Goal: Transaction & Acquisition: Purchase product/service

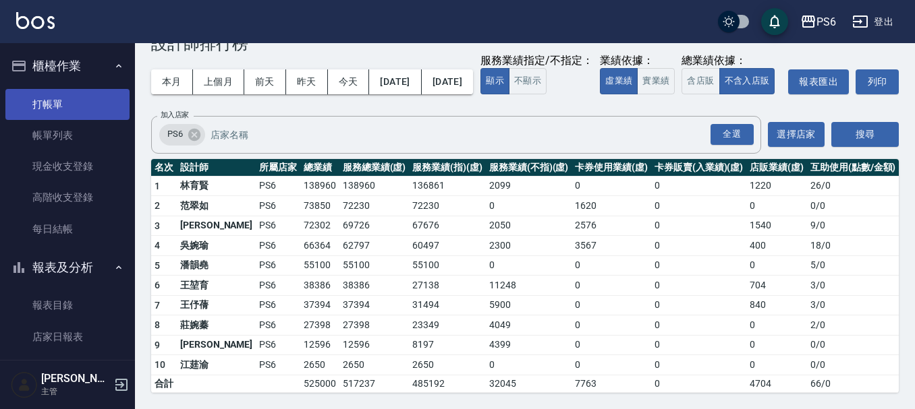
click at [59, 104] on link "打帳單" at bounding box center [67, 104] width 124 height 31
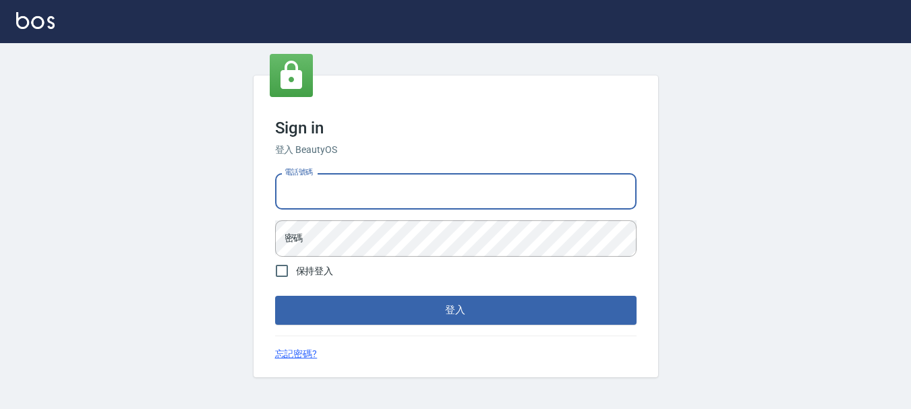
drag, startPoint x: 488, startPoint y: 194, endPoint x: 468, endPoint y: 210, distance: 25.4
click at [488, 194] on input "電話號碼" at bounding box center [456, 191] width 362 height 36
type input "0983811952"
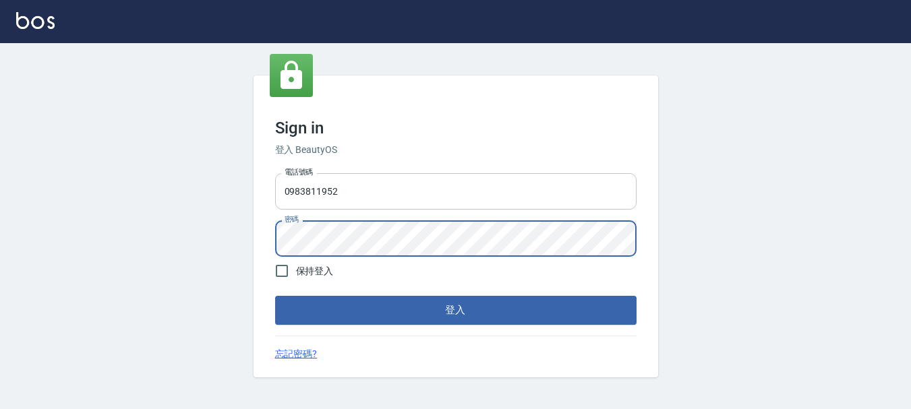
click at [275, 296] on button "登入" at bounding box center [456, 310] width 362 height 28
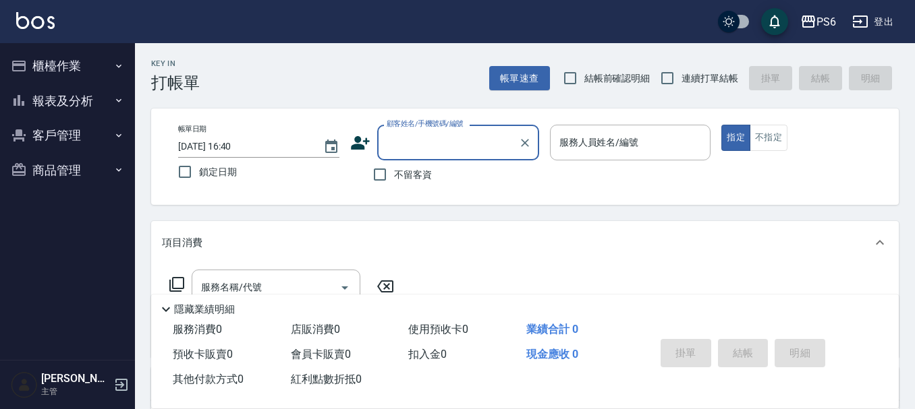
click at [74, 49] on button "櫃檯作業" at bounding box center [67, 66] width 124 height 35
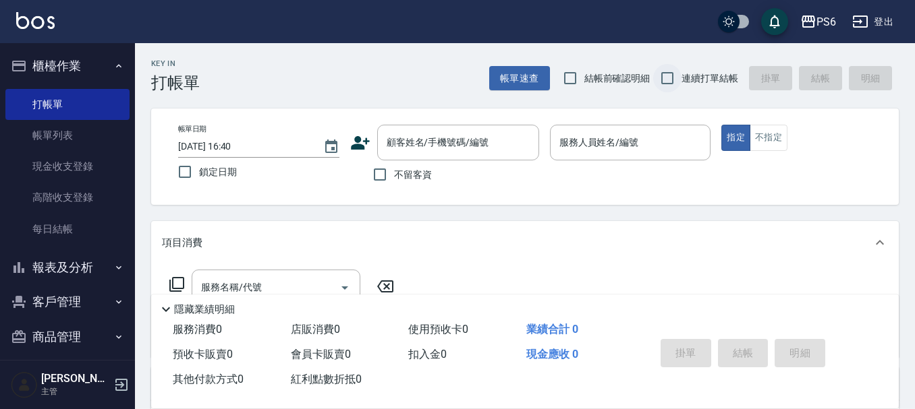
click at [675, 80] on input "連續打單結帳" at bounding box center [667, 78] width 28 height 28
checkbox input "true"
click at [380, 171] on input "不留客資" at bounding box center [380, 175] width 28 height 28
checkbox input "true"
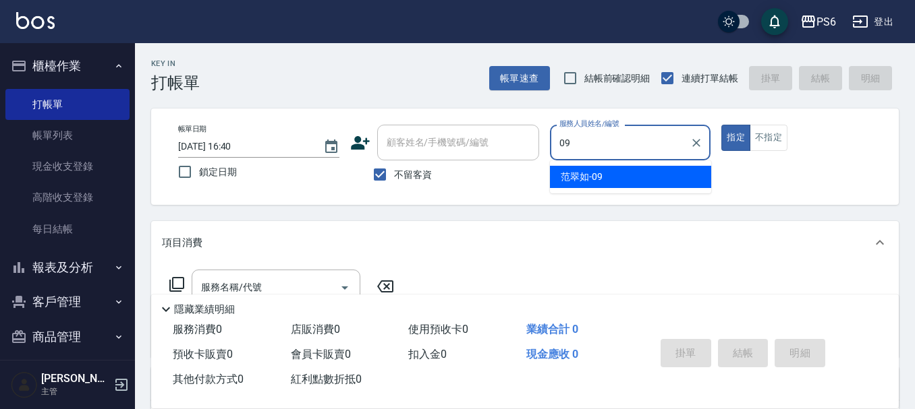
type input "[PERSON_NAME]-09"
type button "true"
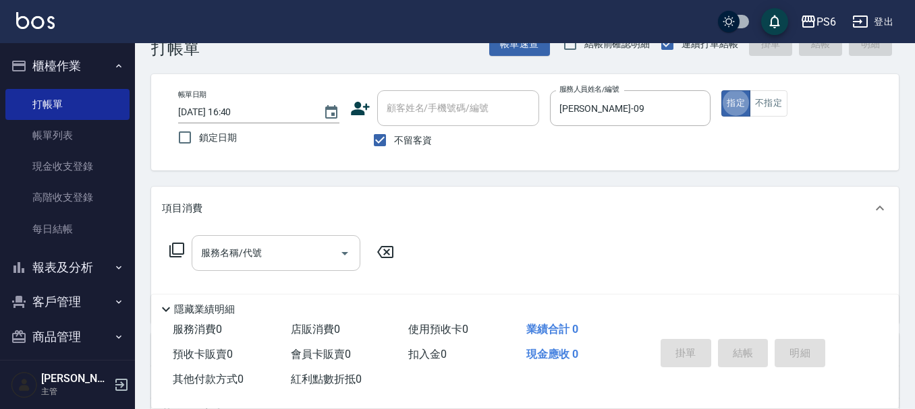
scroll to position [67, 0]
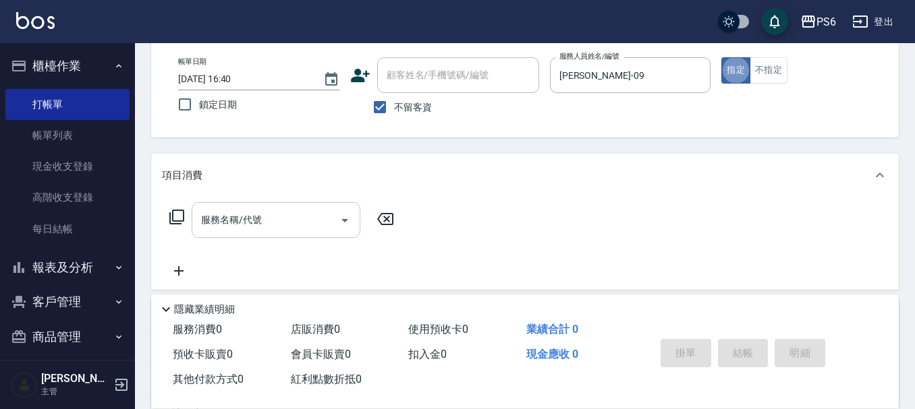
click at [275, 219] on input "服務名稱/代號" at bounding box center [266, 220] width 136 height 24
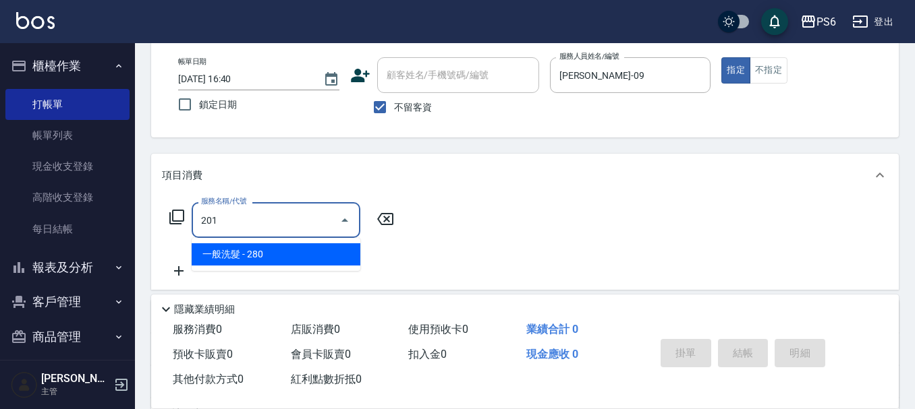
type input "一般洗髮(201)"
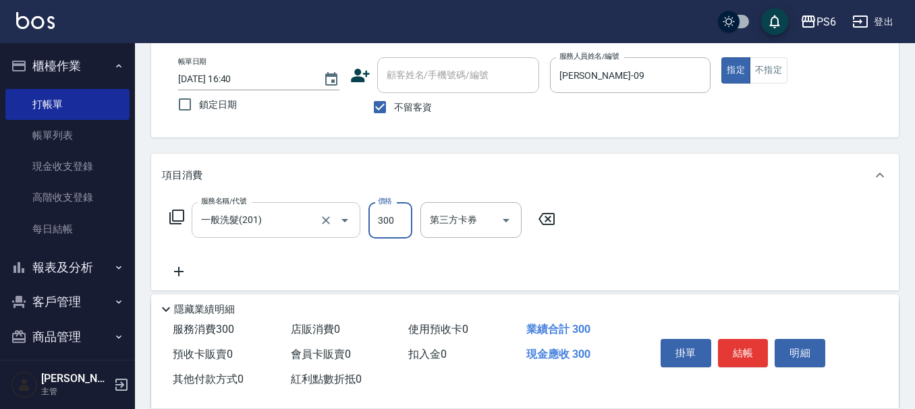
type input "300"
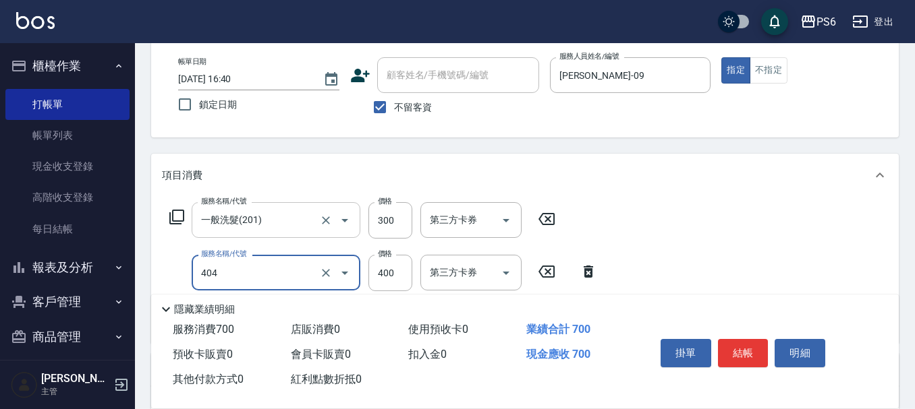
type input "B級剪髮(404)"
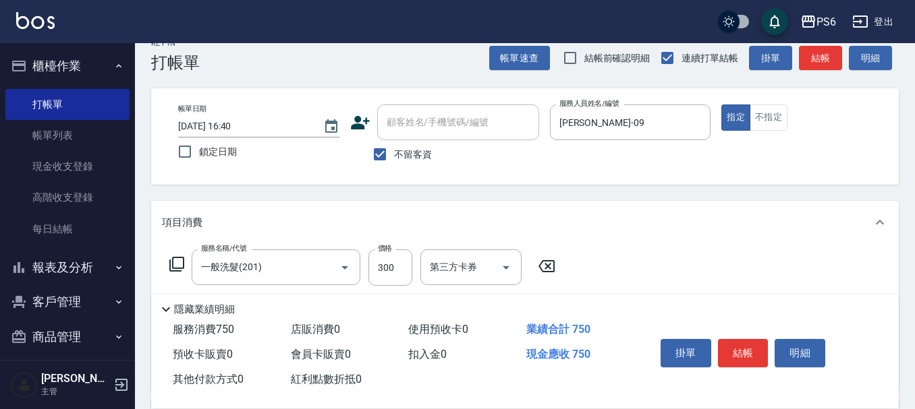
scroll to position [0, 0]
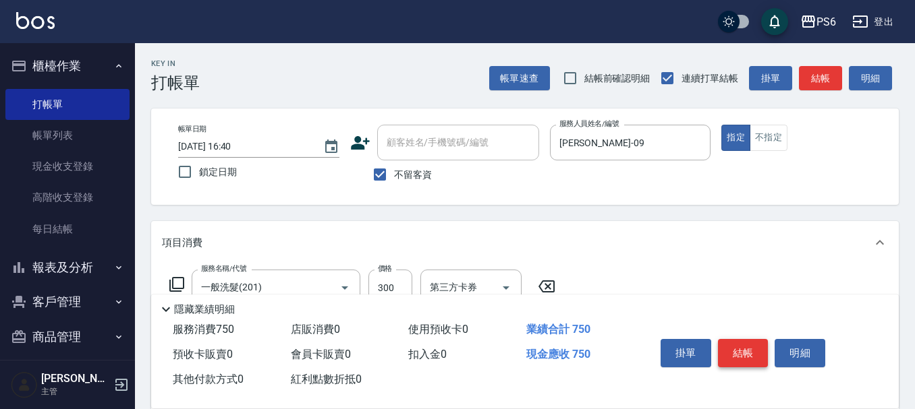
type input "450"
click at [748, 343] on button "結帳" at bounding box center [743, 353] width 51 height 28
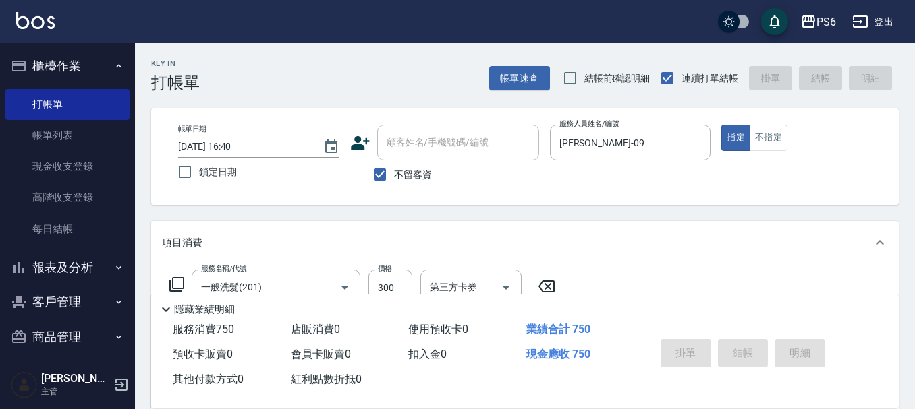
type input "[DATE] 16:41"
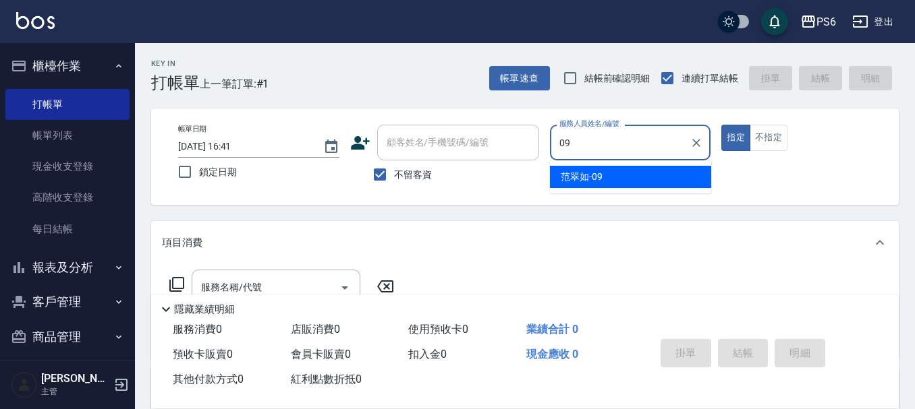
type input "[PERSON_NAME]-09"
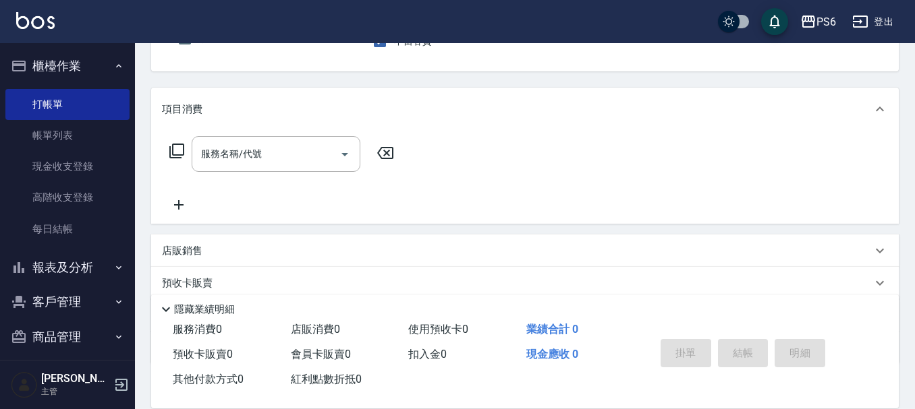
scroll to position [135, 0]
drag, startPoint x: 303, startPoint y: 173, endPoint x: 308, endPoint y: 156, distance: 18.4
click at [308, 157] on div "服務名稱/代號 服務名稱/代號" at bounding box center [282, 173] width 240 height 77
click at [309, 155] on input "服務名稱/代號" at bounding box center [266, 153] width 136 height 24
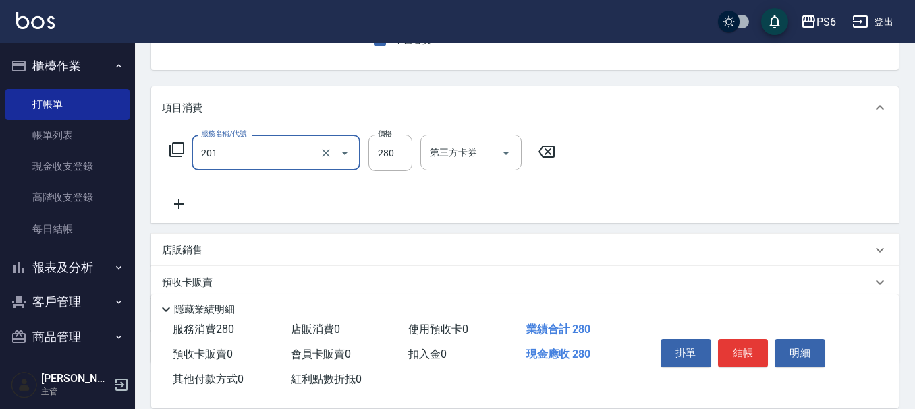
type input "一般洗髮(201)"
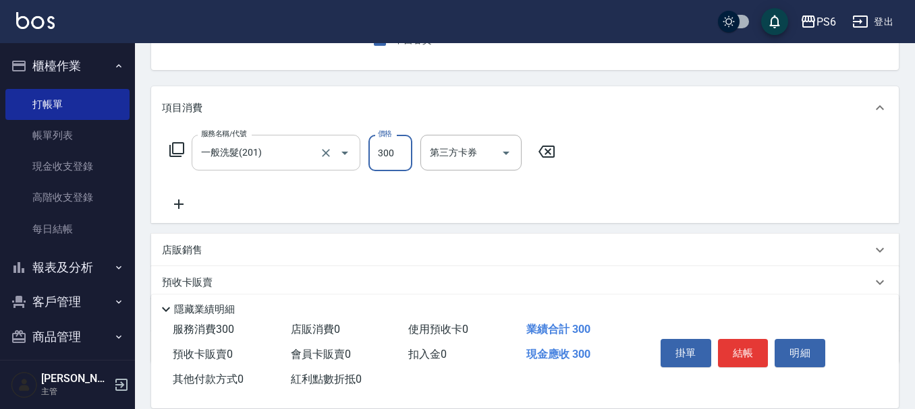
type input "300"
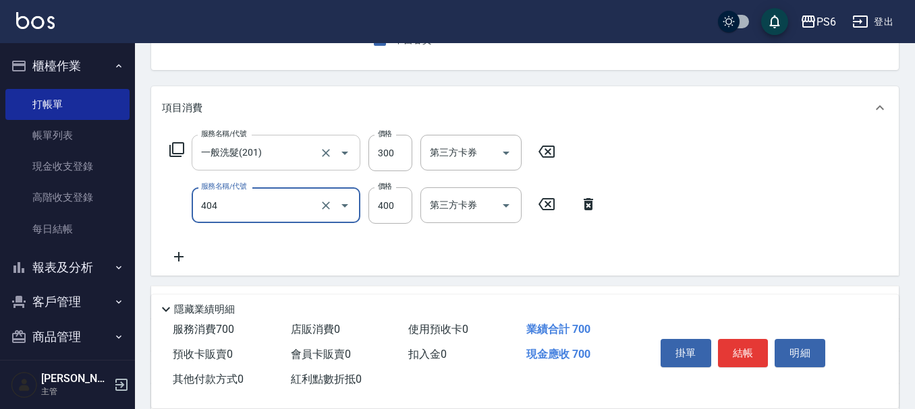
type input "B級剪髮(404)"
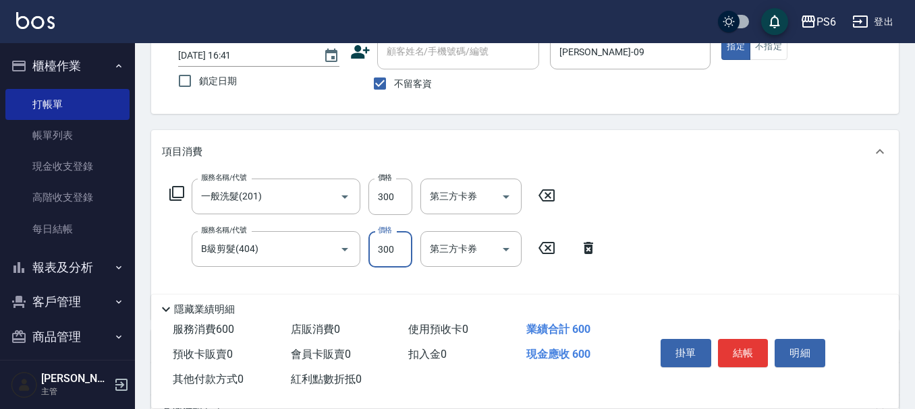
scroll to position [67, 0]
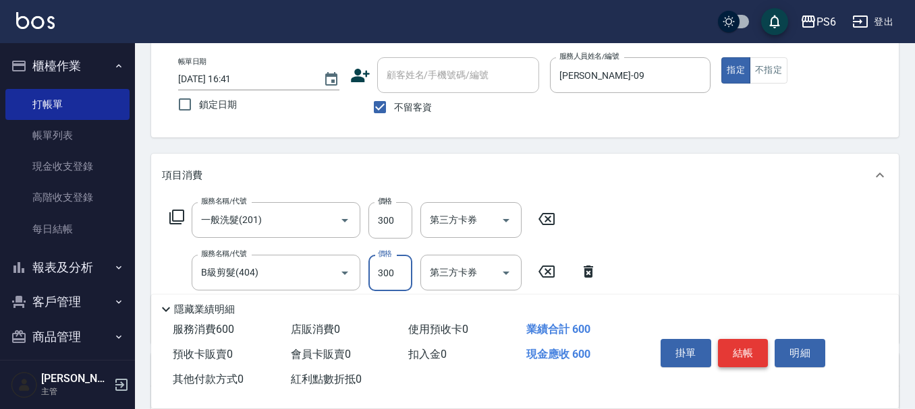
type input "300"
drag, startPoint x: 743, startPoint y: 345, endPoint x: 742, endPoint y: 333, distance: 12.2
click at [742, 339] on button "結帳" at bounding box center [743, 353] width 51 height 28
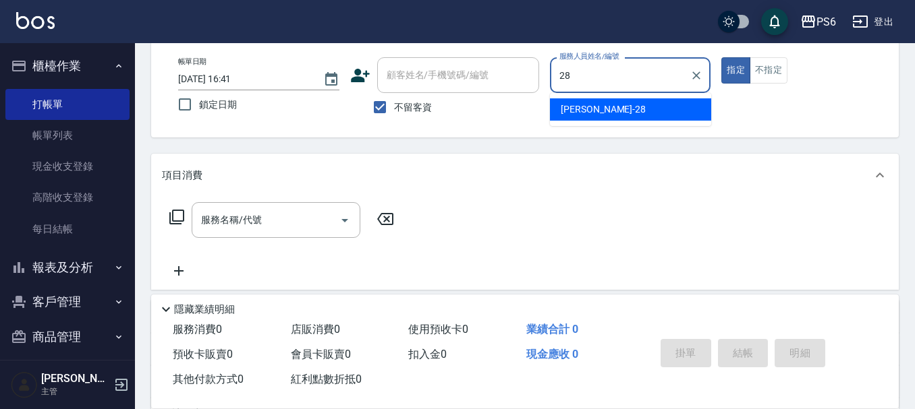
type input "[PERSON_NAME]-28"
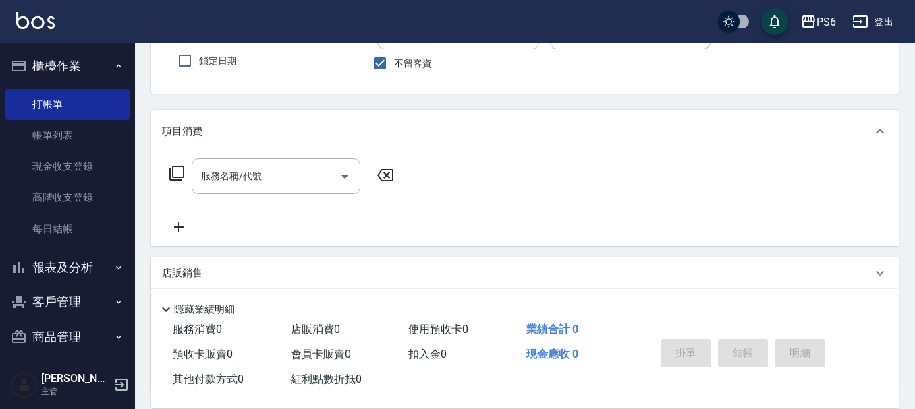
scroll to position [135, 0]
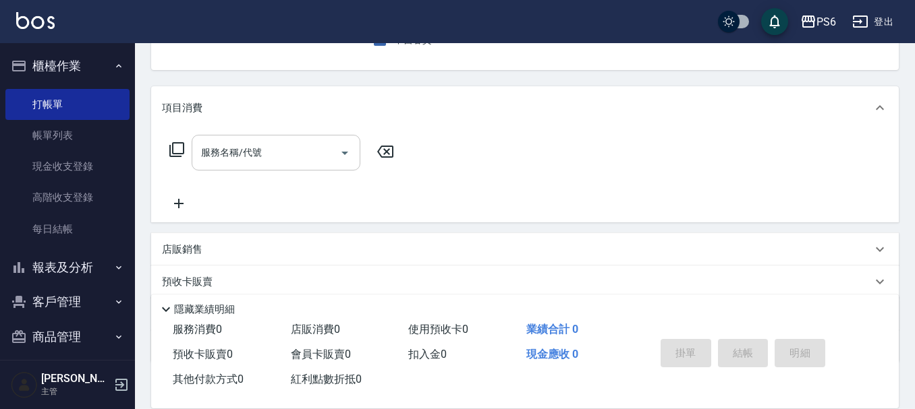
click at [254, 136] on div "服務名稱/代號" at bounding box center [276, 153] width 169 height 36
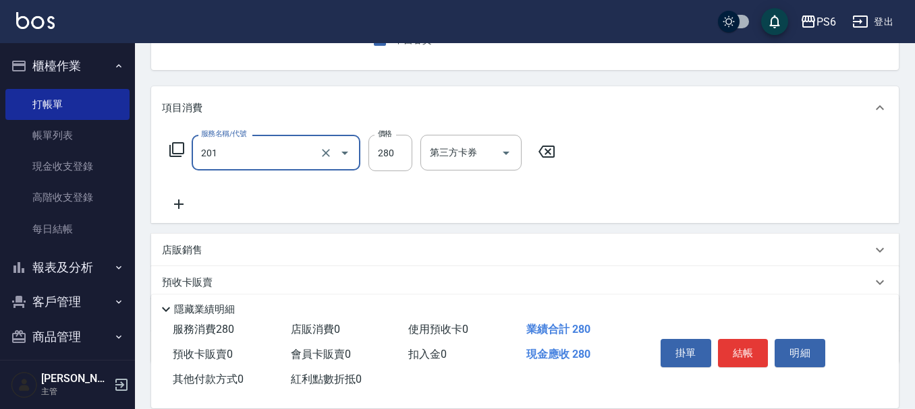
type input "一般洗髮(201)"
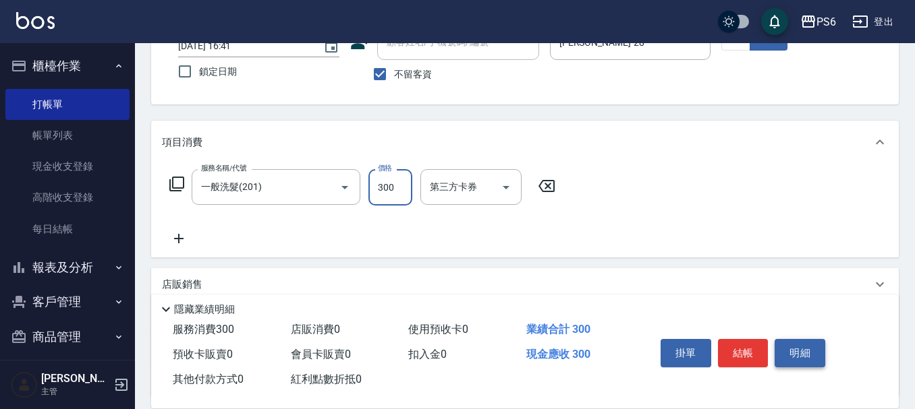
scroll to position [67, 0]
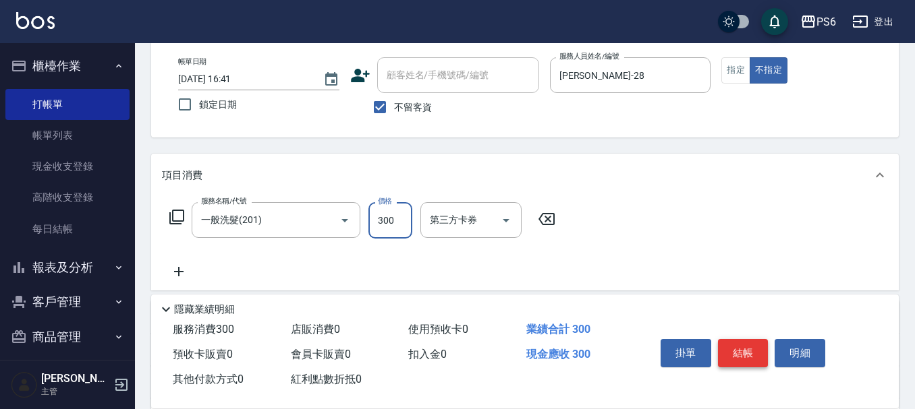
type input "300"
click at [741, 351] on button "結帳" at bounding box center [743, 353] width 51 height 28
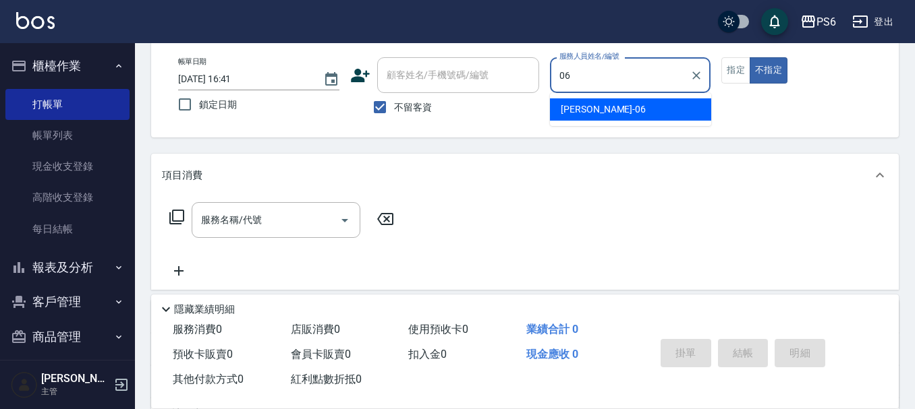
type input "[PERSON_NAME]-06"
type button "false"
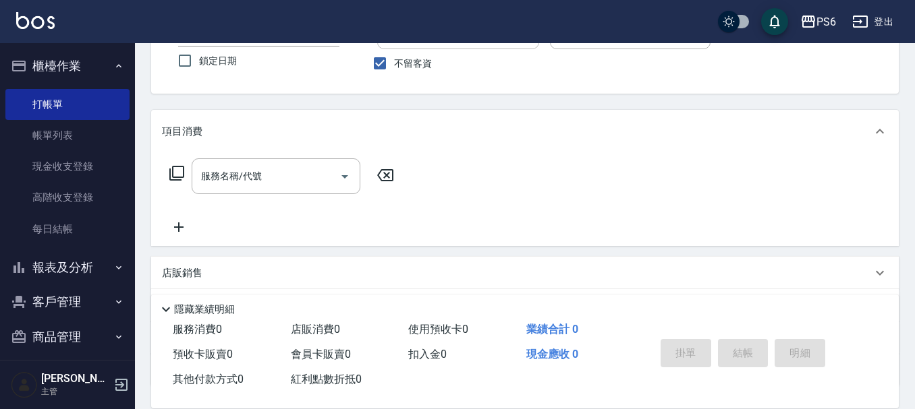
scroll to position [135, 0]
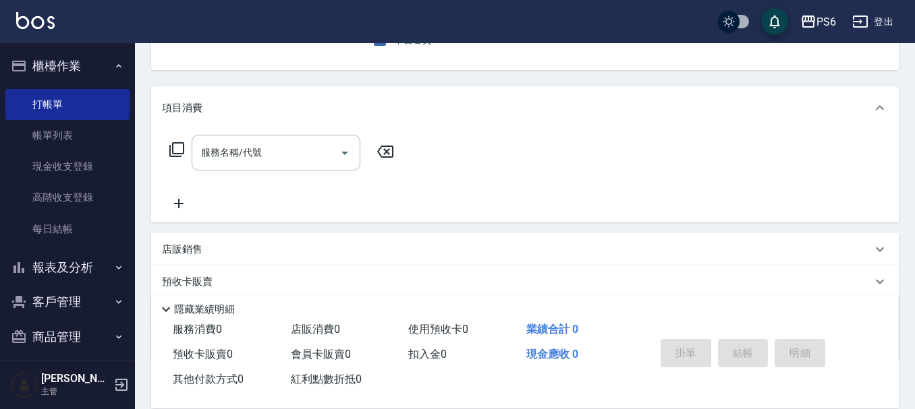
click at [281, 134] on div "服務名稱/代號 服務名稱/代號" at bounding box center [524, 176] width 747 height 93
click at [290, 134] on div "服務名稱/代號 服務名稱/代號" at bounding box center [524, 176] width 747 height 93
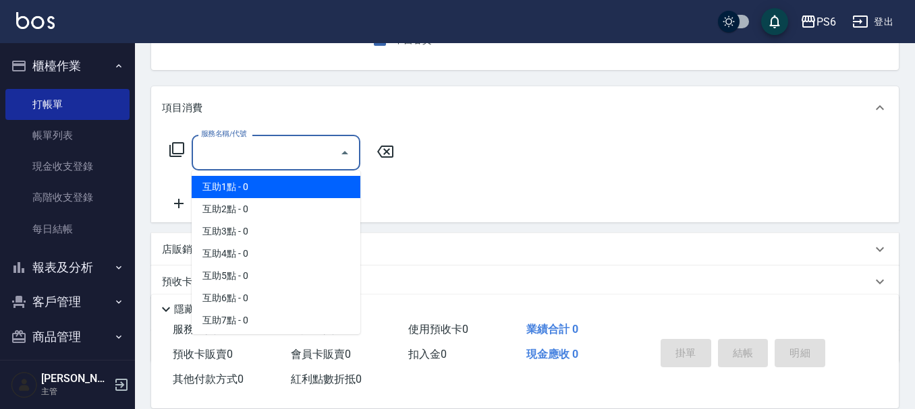
click at [290, 146] on input "服務名稱/代號" at bounding box center [266, 153] width 136 height 24
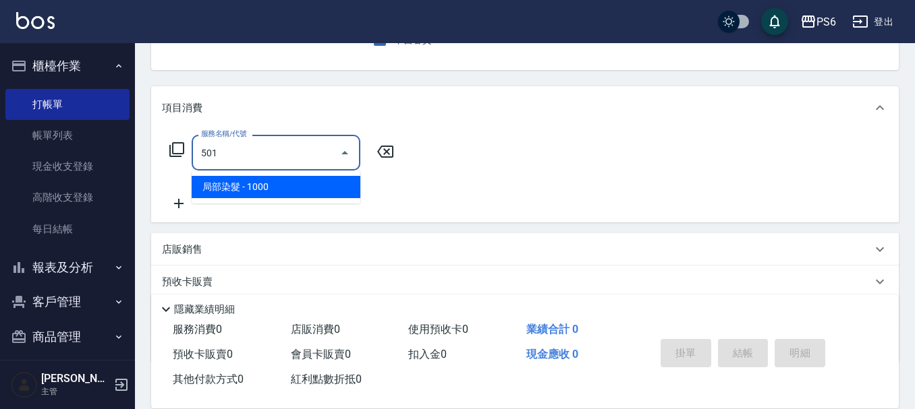
type input "局部染髮(501)"
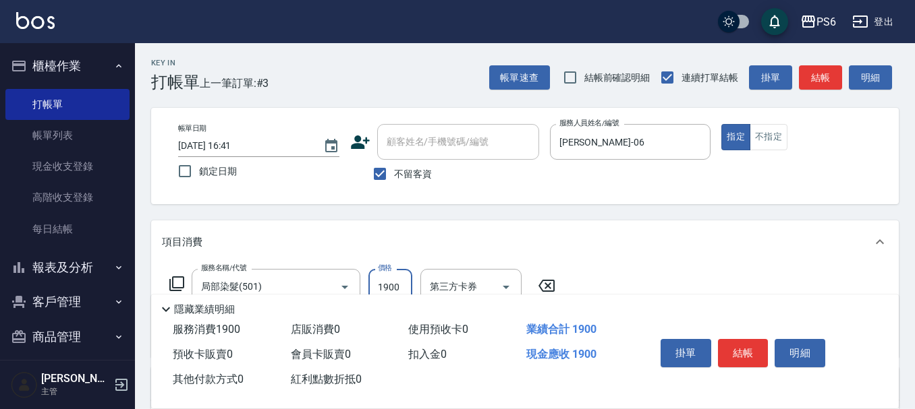
scroll to position [0, 0]
type input "1900"
click at [754, 359] on button "結帳" at bounding box center [743, 353] width 51 height 28
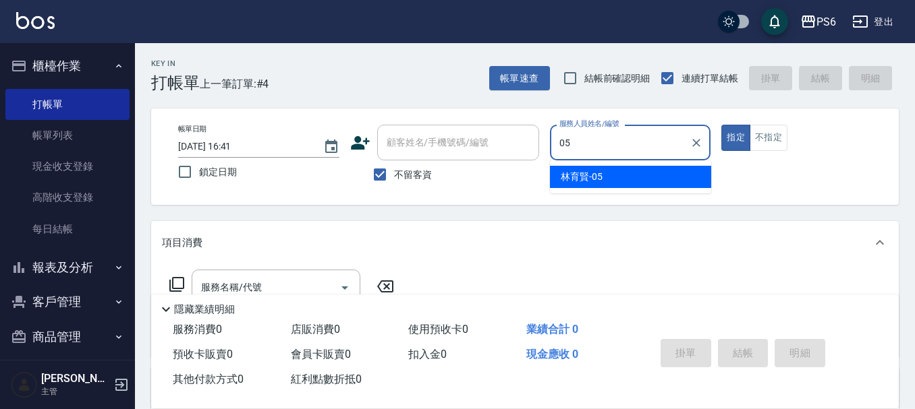
type input "[PERSON_NAME]-05"
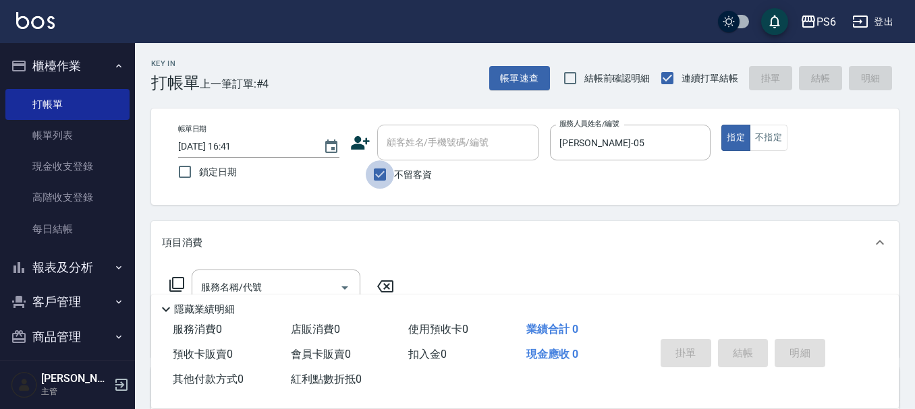
drag, startPoint x: 377, startPoint y: 186, endPoint x: 413, endPoint y: 156, distance: 46.5
click at [380, 183] on input "不留客資" at bounding box center [380, 175] width 28 height 28
checkbox input "false"
click at [461, 125] on div "顧客姓名/手機號碼/編號" at bounding box center [458, 143] width 162 height 36
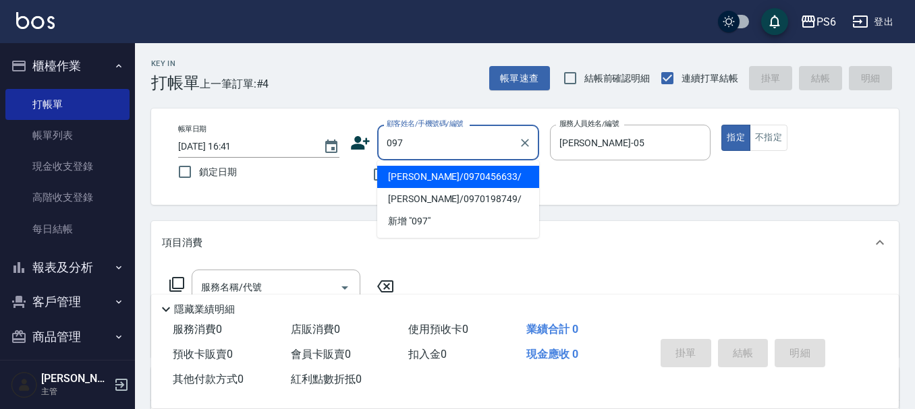
type input "0971"
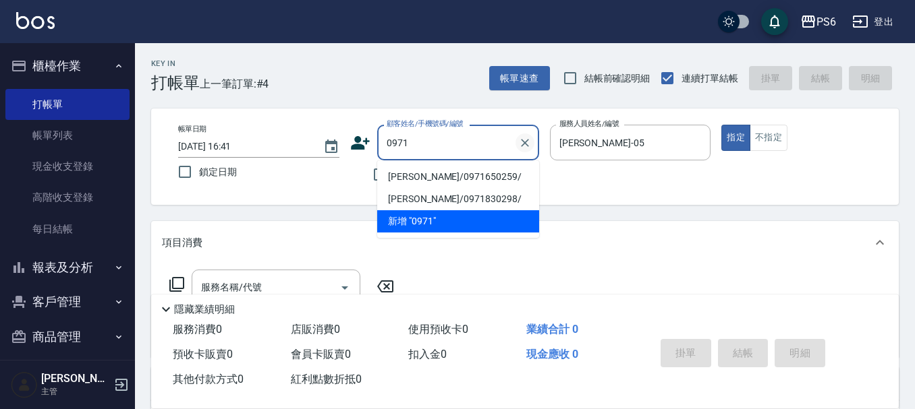
click at [527, 151] on button "Clear" at bounding box center [524, 143] width 19 height 19
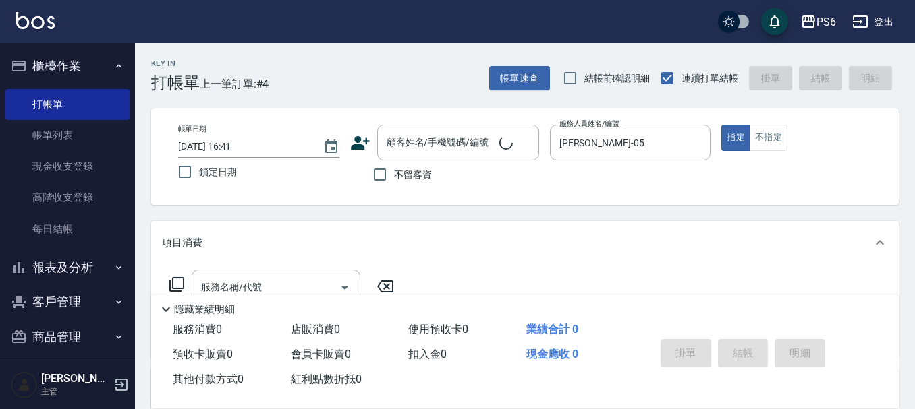
click at [302, 33] on div "PS6 登出" at bounding box center [457, 21] width 915 height 43
click at [378, 169] on input "不留客資" at bounding box center [380, 175] width 28 height 28
checkbox input "true"
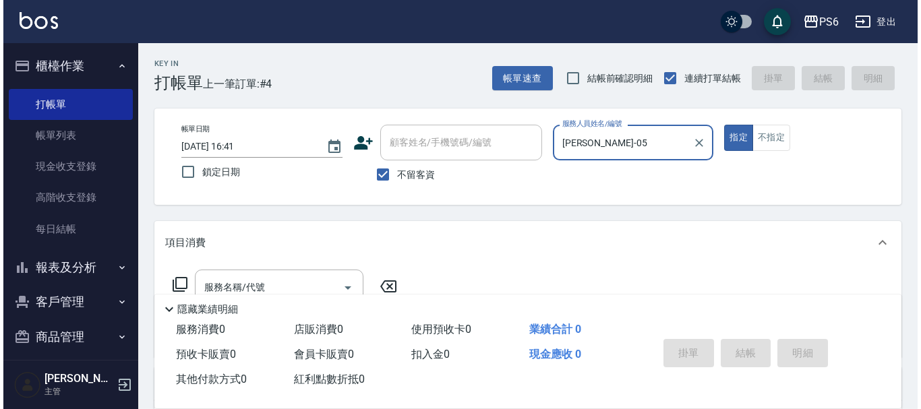
scroll to position [67, 0]
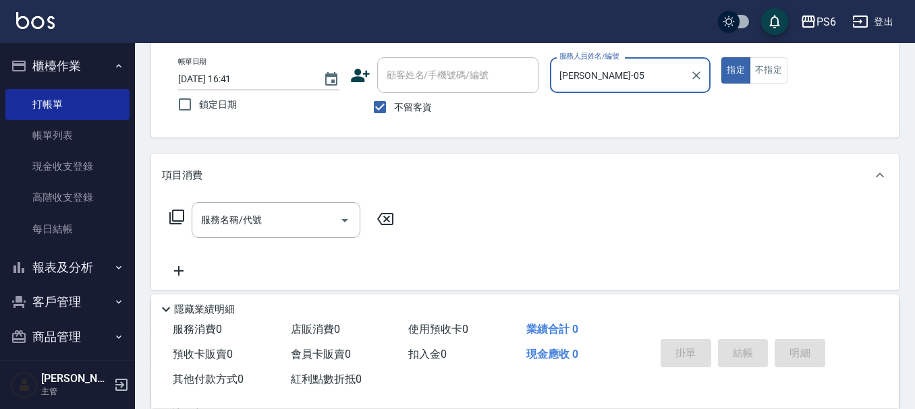
click at [173, 222] on icon at bounding box center [177, 217] width 16 height 16
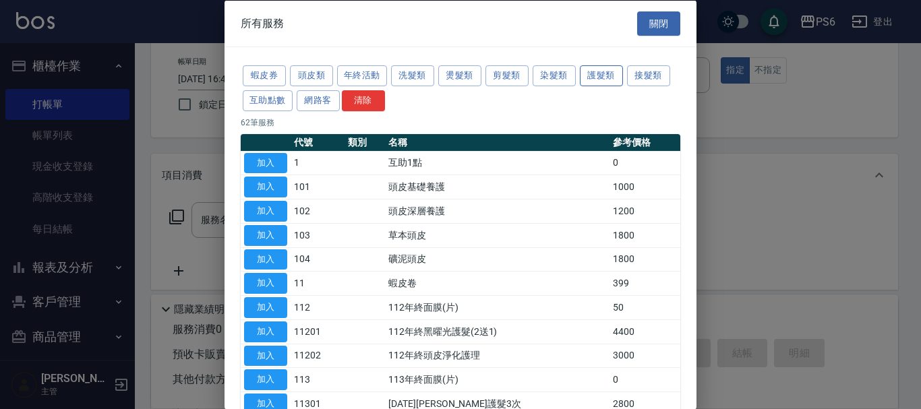
click at [611, 79] on button "護髮類" at bounding box center [601, 75] width 43 height 21
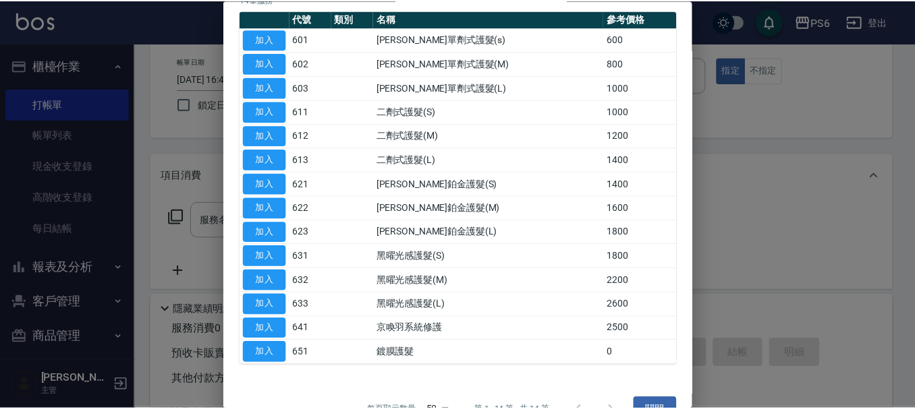
scroll to position [135, 0]
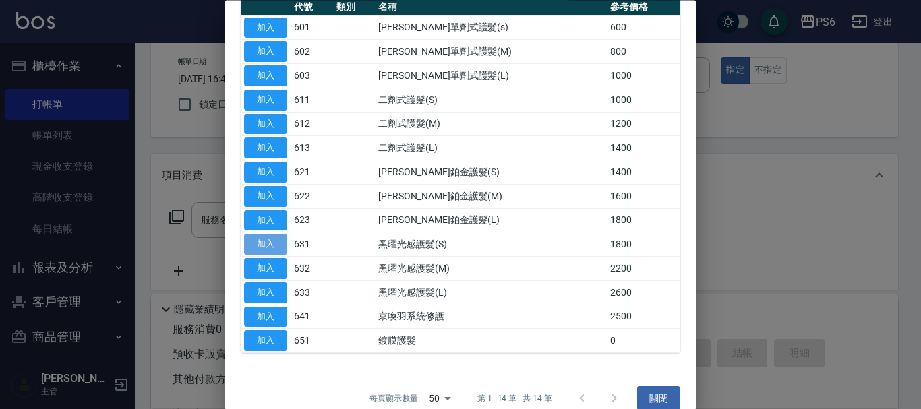
click at [268, 246] on button "加入" at bounding box center [265, 245] width 43 height 21
type input "黑曜光感護髮(S)(631)"
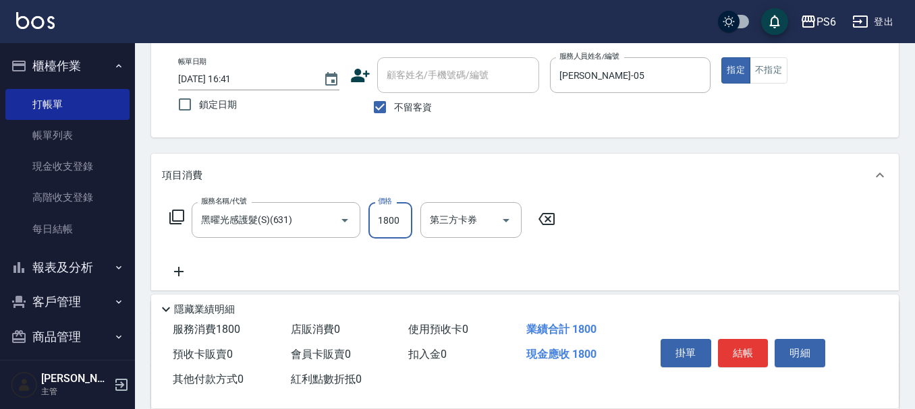
click at [391, 221] on input "1800" at bounding box center [390, 220] width 44 height 36
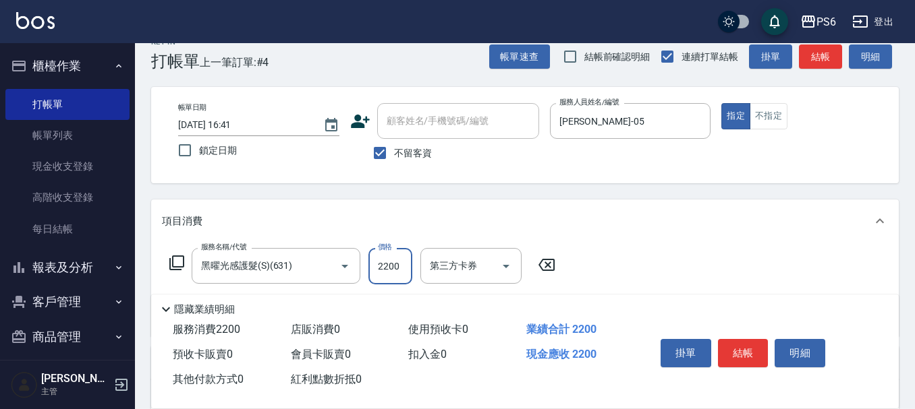
scroll to position [0, 0]
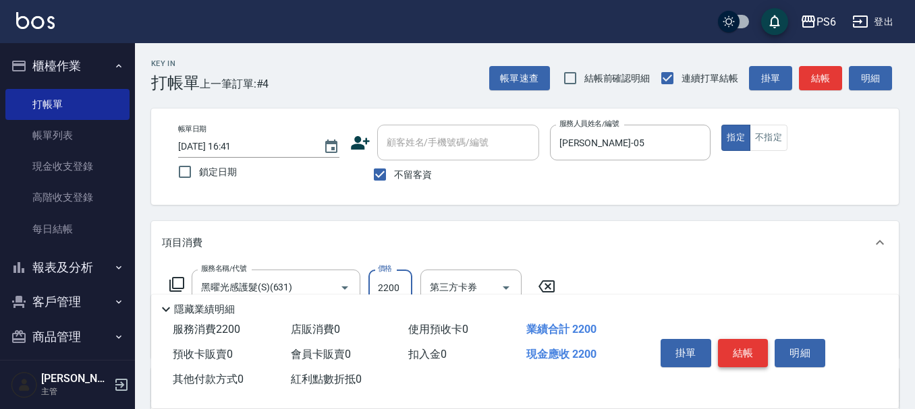
type input "2200"
click at [747, 347] on button "結帳" at bounding box center [743, 353] width 51 height 28
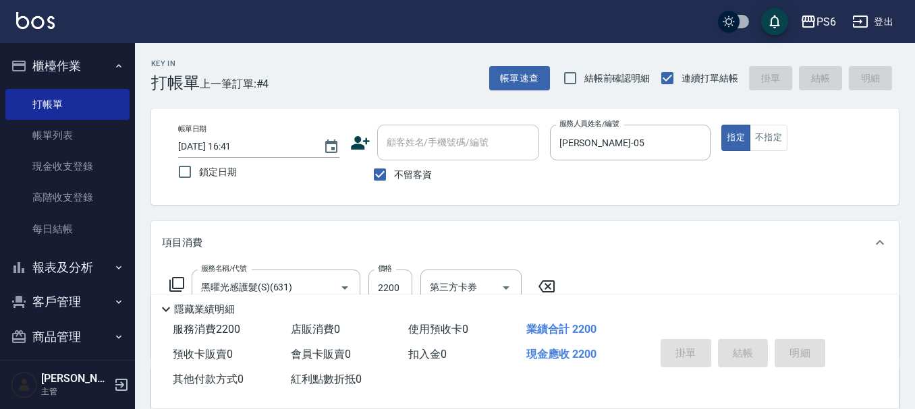
type input "[DATE] 16:42"
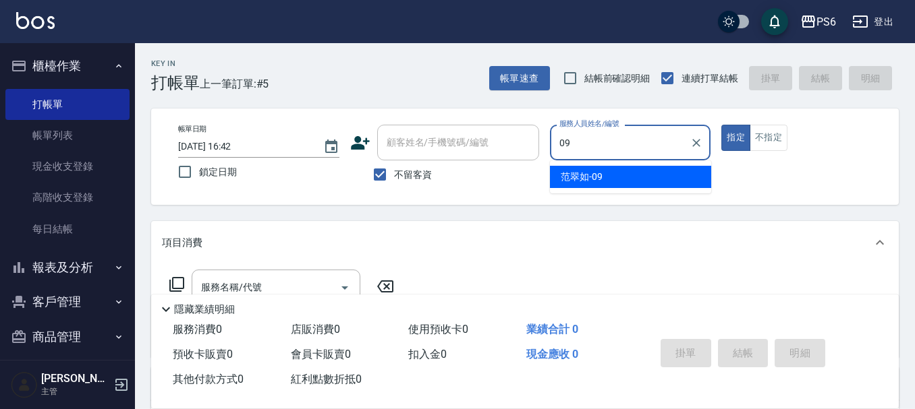
type input "[PERSON_NAME]-09"
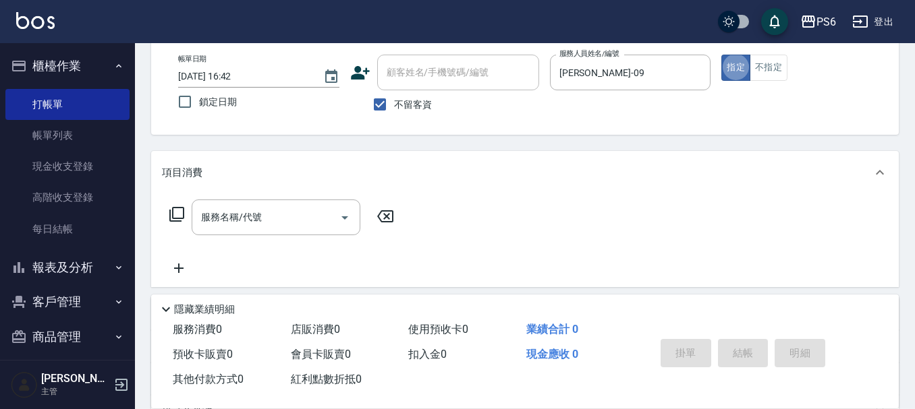
scroll to position [135, 0]
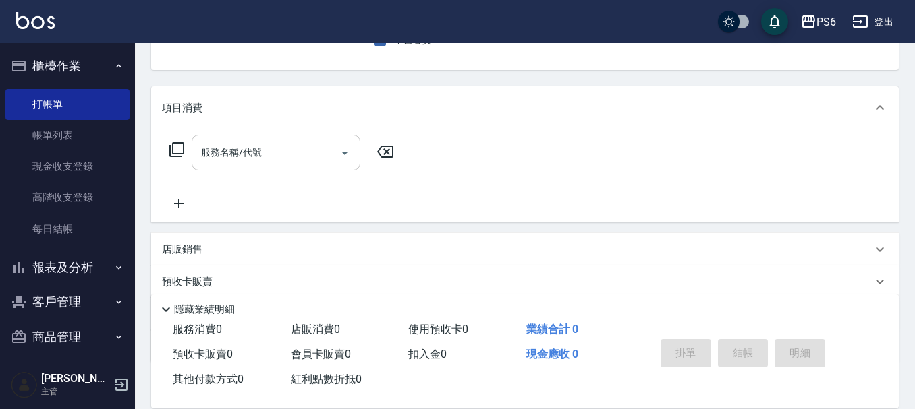
click at [302, 169] on div "服務名稱/代號" at bounding box center [276, 153] width 169 height 36
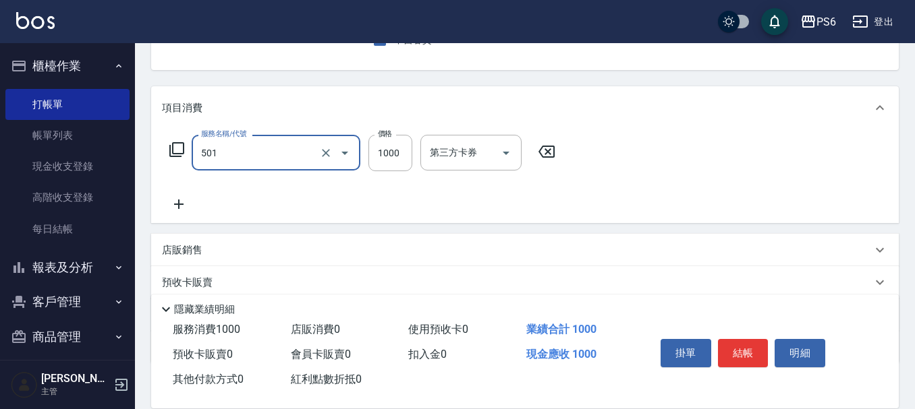
type input "局部染髮(501)"
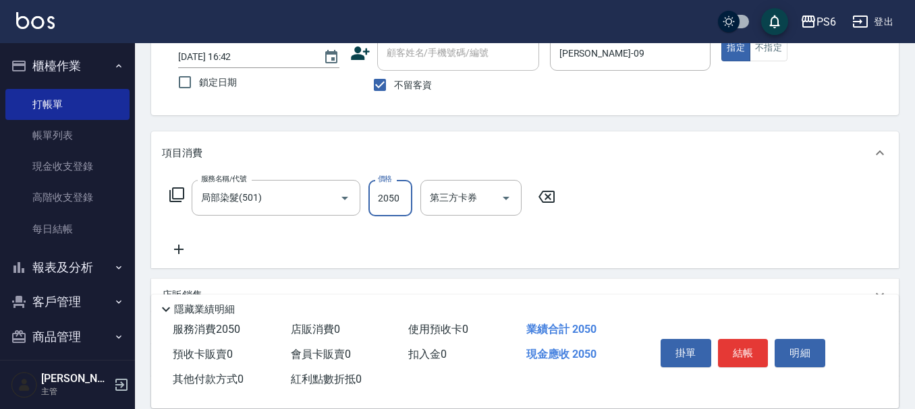
scroll to position [0, 0]
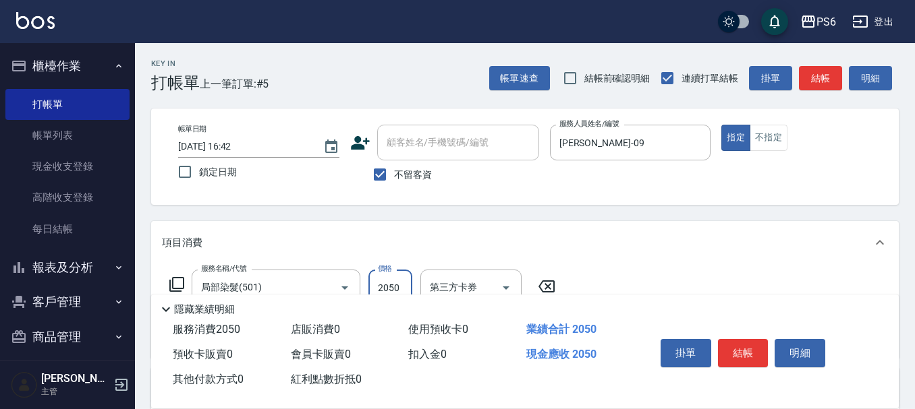
type input "2050"
click at [748, 343] on button "結帳" at bounding box center [743, 353] width 51 height 28
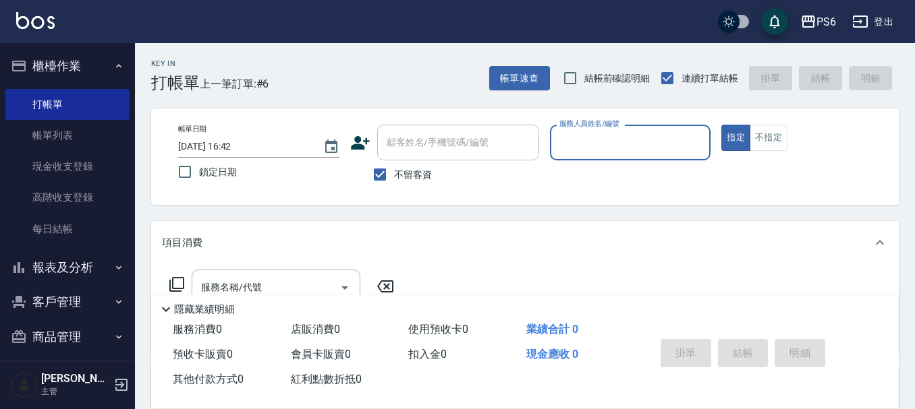
drag, startPoint x: 398, startPoint y: 169, endPoint x: 396, endPoint y: 156, distance: 12.3
click at [397, 168] on span "不留客資" at bounding box center [413, 175] width 38 height 14
click at [394, 168] on input "不留客資" at bounding box center [380, 175] width 28 height 28
checkbox input "false"
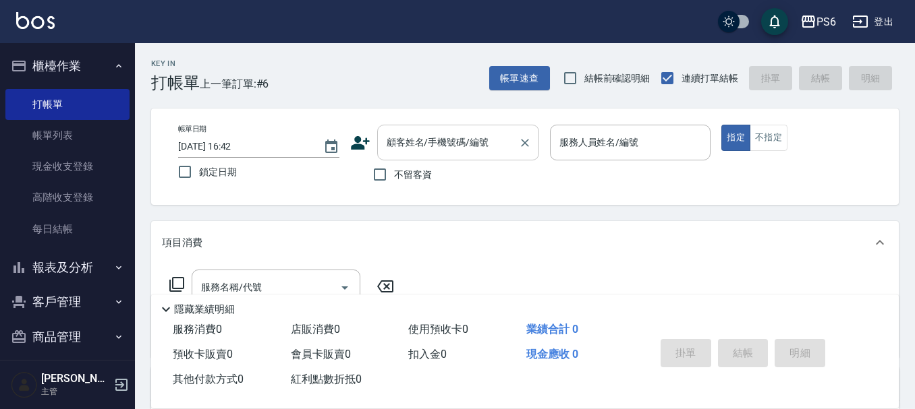
click at [399, 150] on input "顧客姓名/手機號碼/編號" at bounding box center [448, 143] width 130 height 24
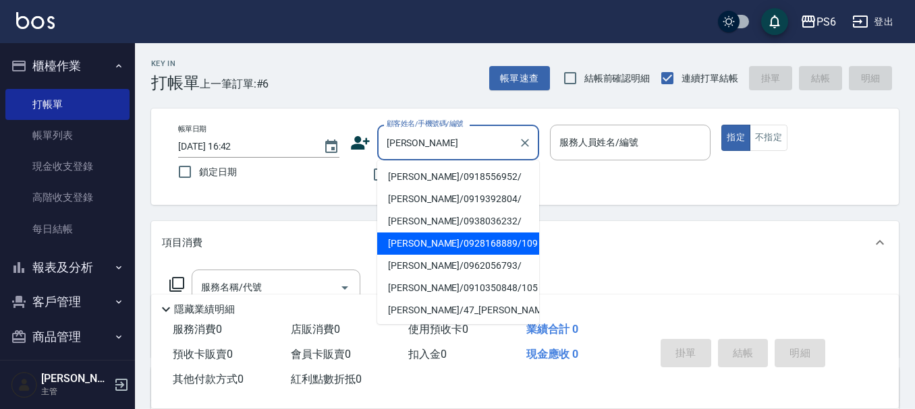
click at [478, 248] on li "[PERSON_NAME]/0928168889/109" at bounding box center [458, 244] width 162 height 22
type input "[PERSON_NAME]/0928168889/109"
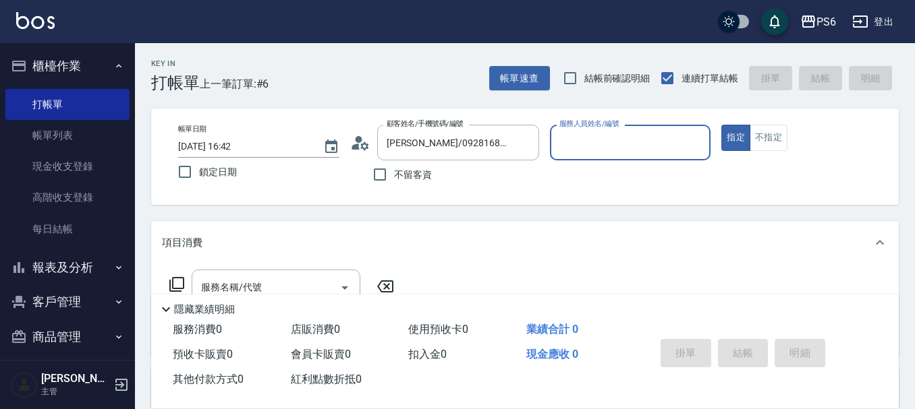
type input "[PERSON_NAME]-06"
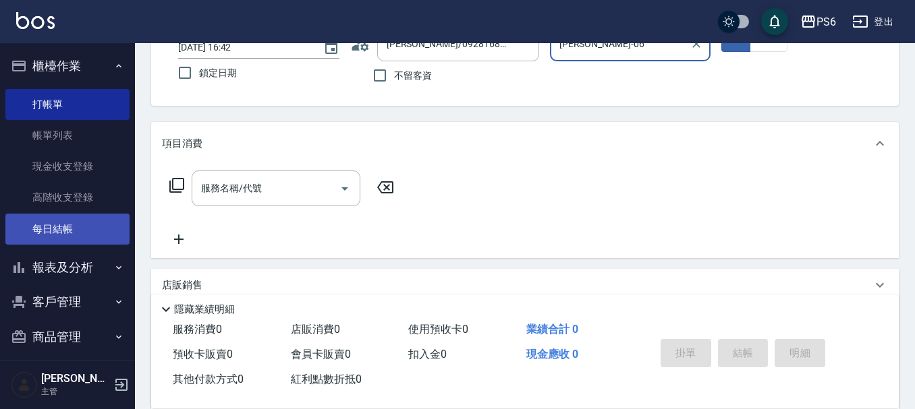
scroll to position [202, 0]
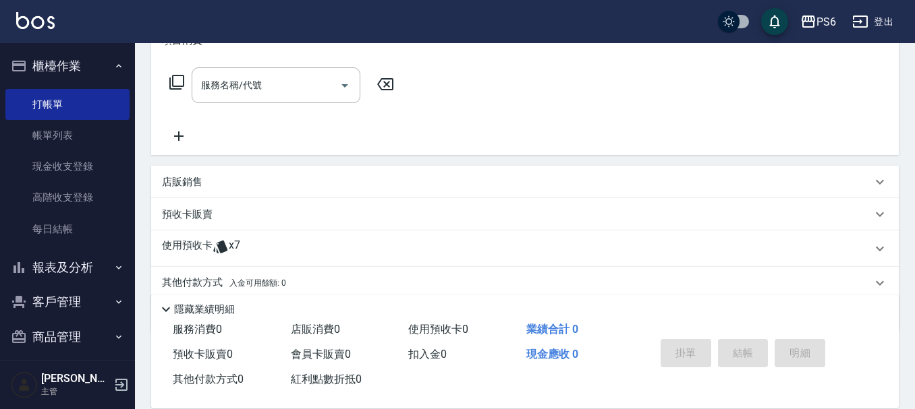
click at [195, 248] on p "使用預收卡" at bounding box center [187, 249] width 51 height 20
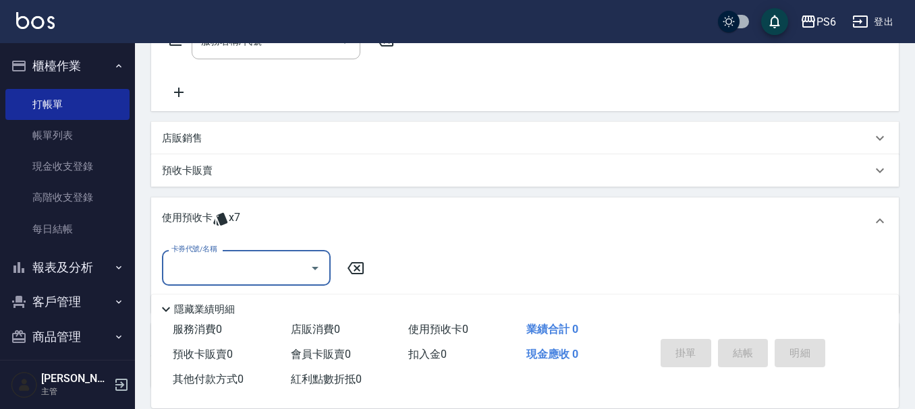
scroll to position [270, 0]
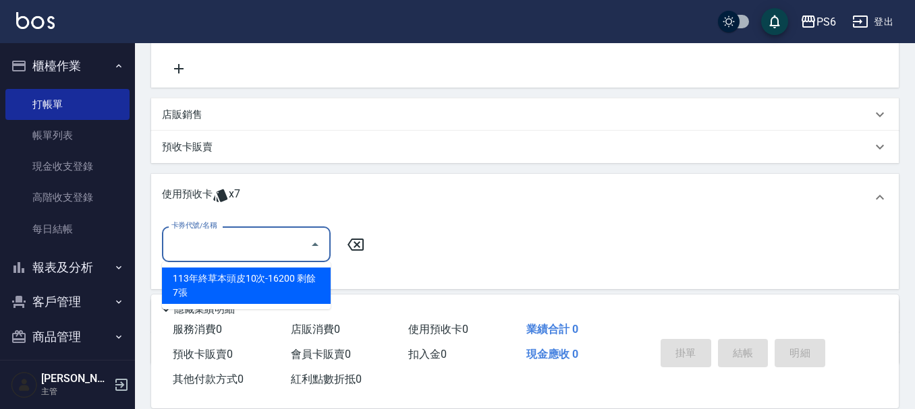
click at [198, 241] on input "卡券代號/名稱" at bounding box center [236, 245] width 136 height 24
click at [244, 289] on div "113年終草本頭皮10次-16200 剩餘7張" at bounding box center [246, 286] width 169 height 36
type input "113年終草本頭皮10次-16200"
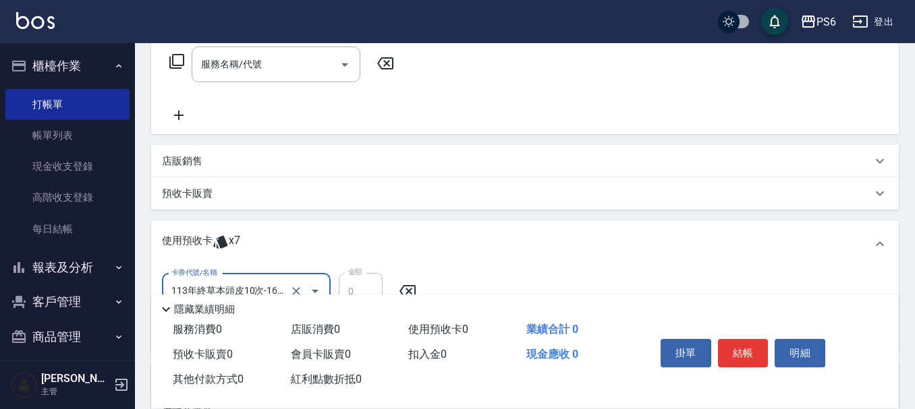
scroll to position [135, 0]
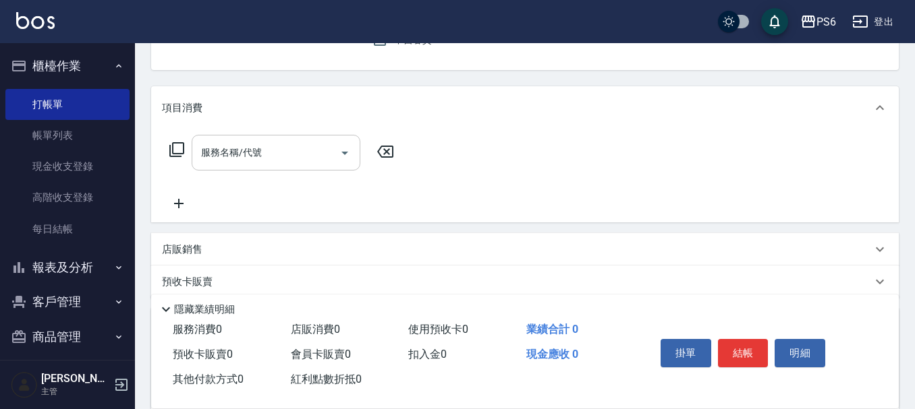
click at [273, 151] on input "服務名稱/代號" at bounding box center [266, 153] width 136 height 24
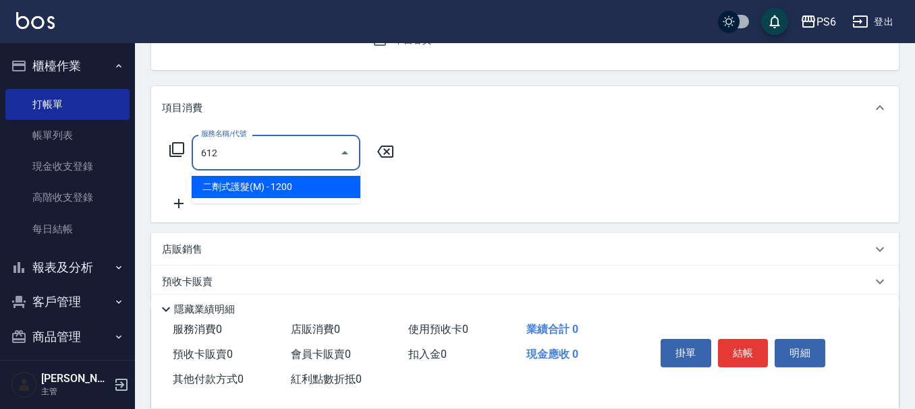
type input "二劑式護髮(M)(612)"
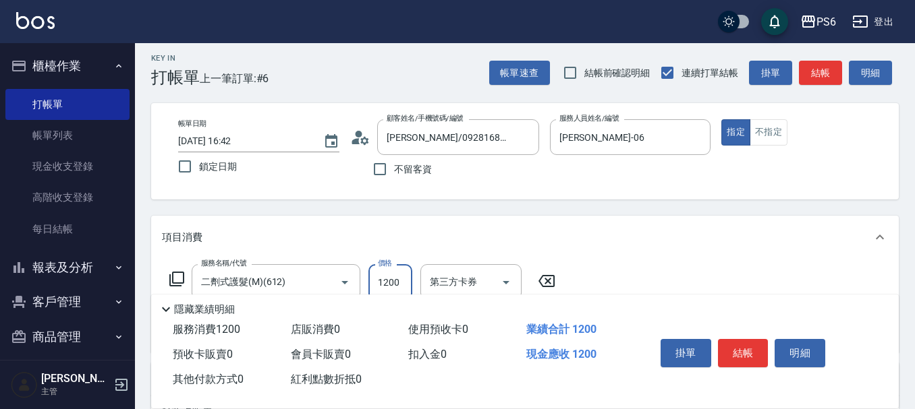
scroll to position [0, 0]
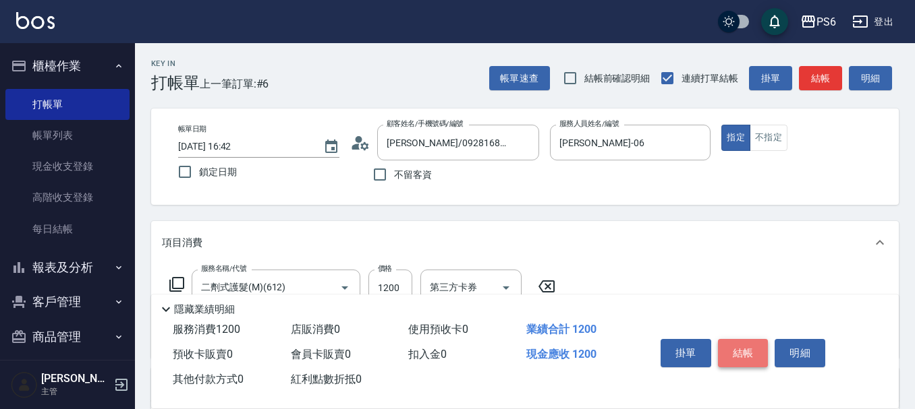
drag, startPoint x: 737, startPoint y: 354, endPoint x: 737, endPoint y: 344, distance: 10.1
click at [737, 353] on button "結帳" at bounding box center [743, 353] width 51 height 28
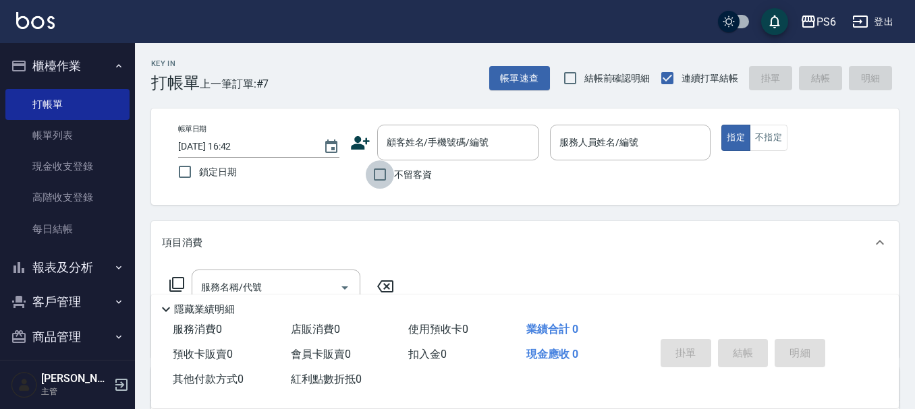
drag, startPoint x: 371, startPoint y: 175, endPoint x: 463, endPoint y: 172, distance: 92.5
click at [384, 175] on input "不留客資" at bounding box center [380, 175] width 28 height 28
checkbox input "true"
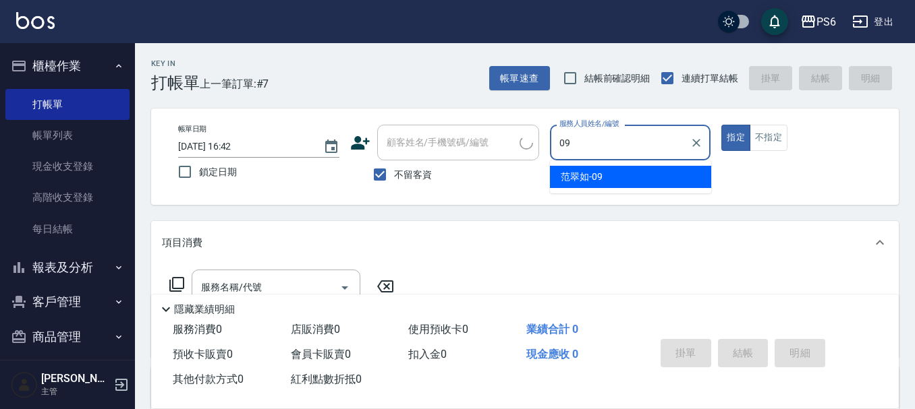
type input "[PERSON_NAME]-09"
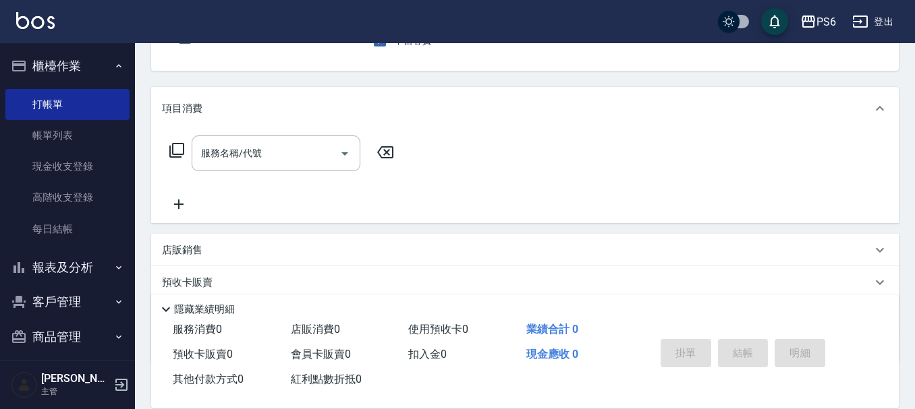
scroll to position [135, 0]
click at [252, 158] on input "服務名稱/代號" at bounding box center [266, 153] width 136 height 24
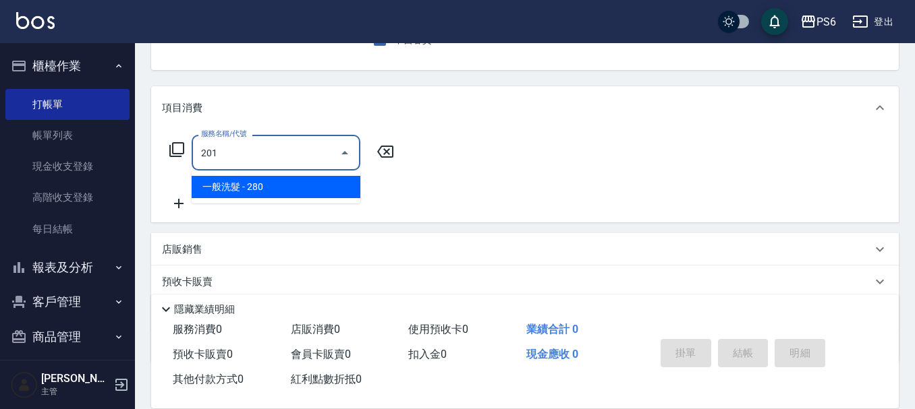
type input "一般洗髮(201)"
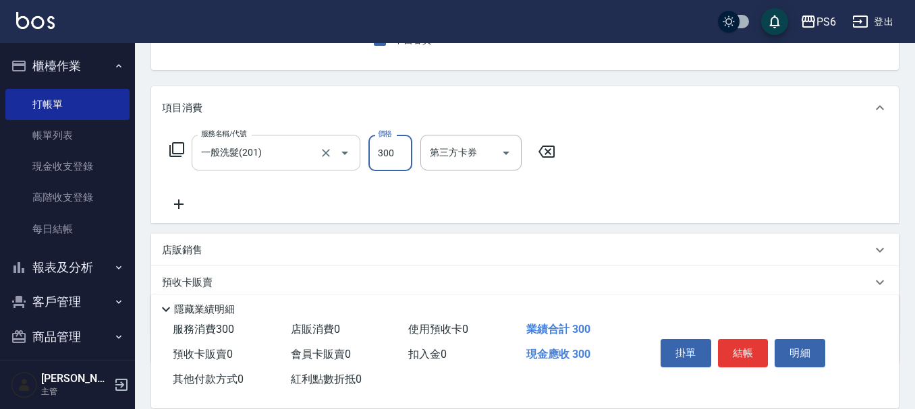
type input "300"
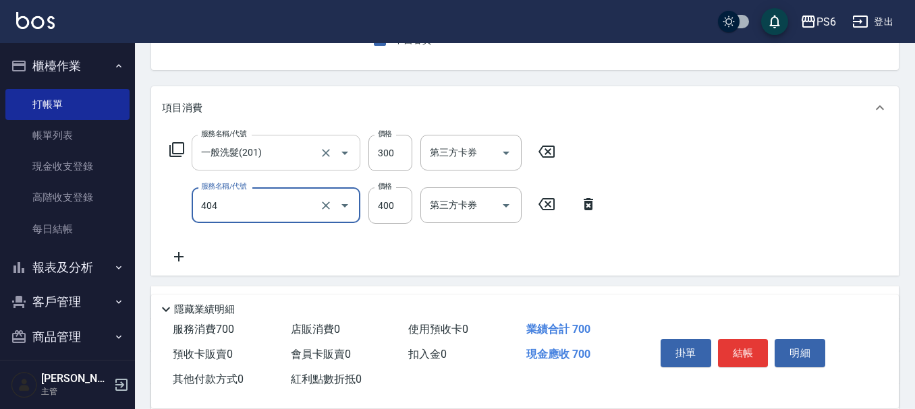
type input "B級剪髮(404)"
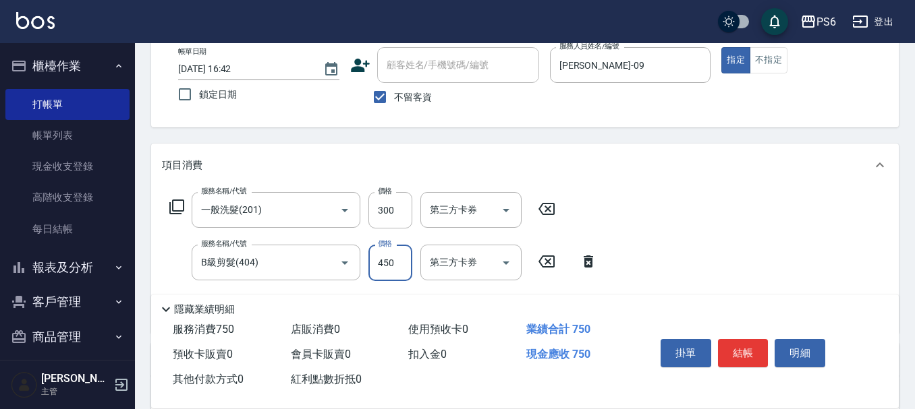
scroll to position [0, 0]
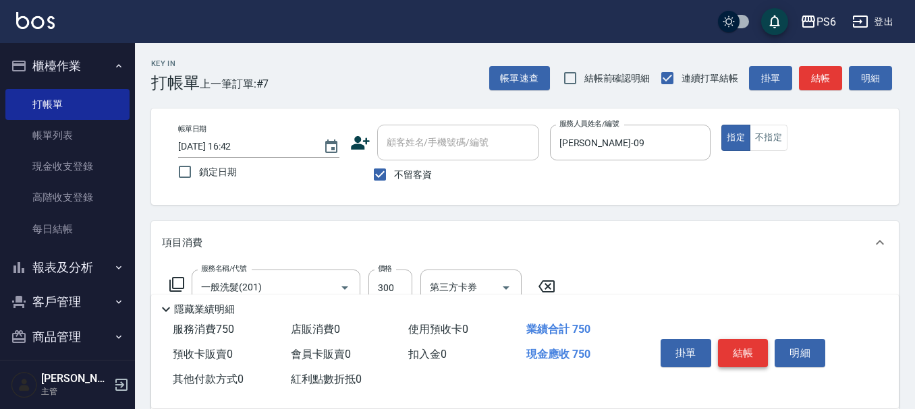
type input "450"
click at [737, 349] on button "結帳" at bounding box center [743, 353] width 51 height 28
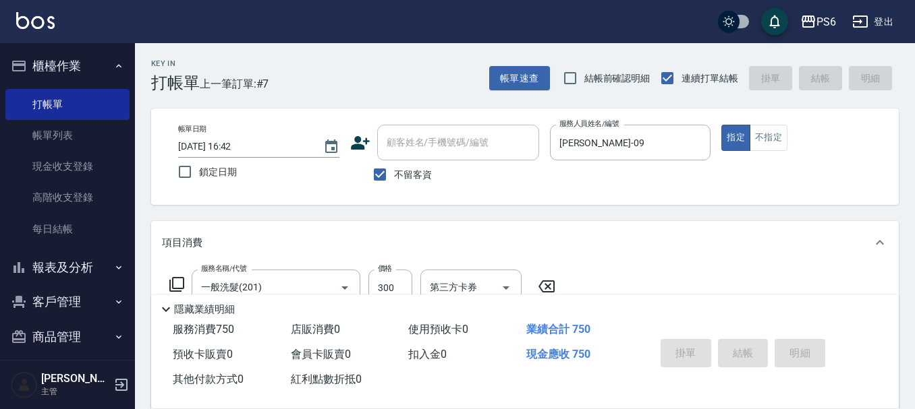
type input "[DATE] 16:43"
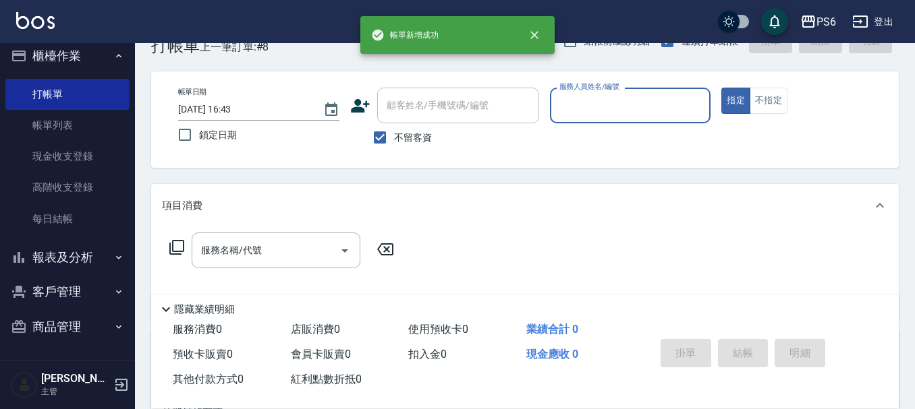
scroll to position [67, 0]
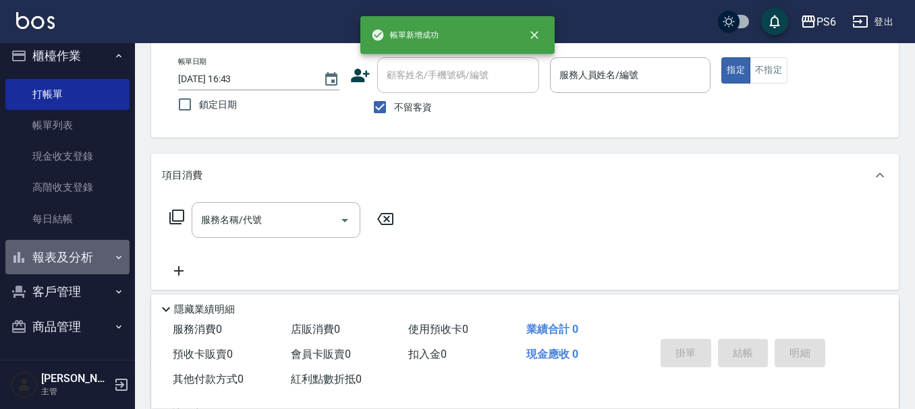
click at [90, 248] on button "報表及分析" at bounding box center [67, 257] width 124 height 35
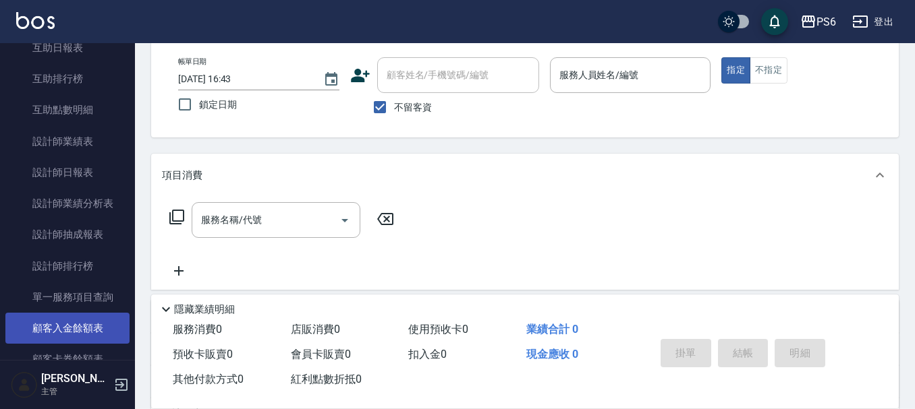
scroll to position [347, 0]
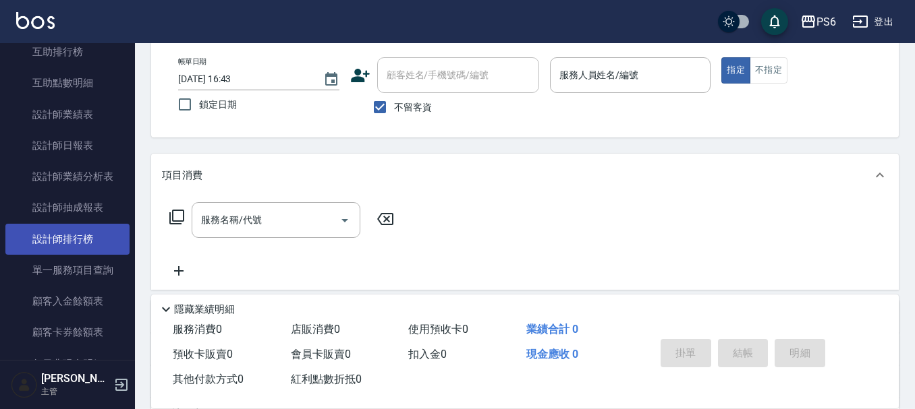
click at [105, 239] on link "設計師排行榜" at bounding box center [67, 239] width 124 height 31
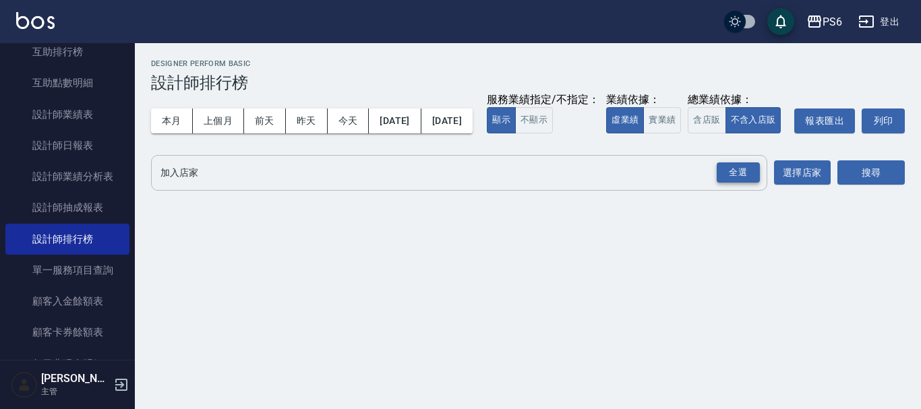
drag, startPoint x: 739, startPoint y: 186, endPoint x: 752, endPoint y: 203, distance: 22.1
click at [746, 191] on div "全選" at bounding box center [737, 173] width 47 height 36
click at [752, 183] on div "全選" at bounding box center [738, 173] width 43 height 21
click at [860, 186] on button "搜尋" at bounding box center [871, 173] width 67 height 25
